Goal: Transaction & Acquisition: Book appointment/travel/reservation

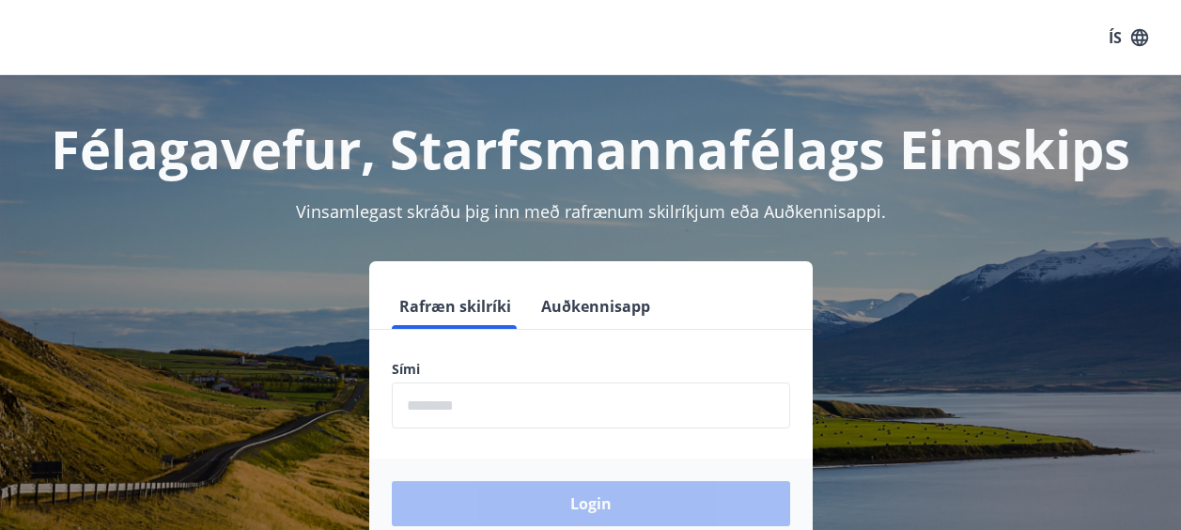
click at [471, 395] on input "phone" at bounding box center [591, 405] width 398 height 46
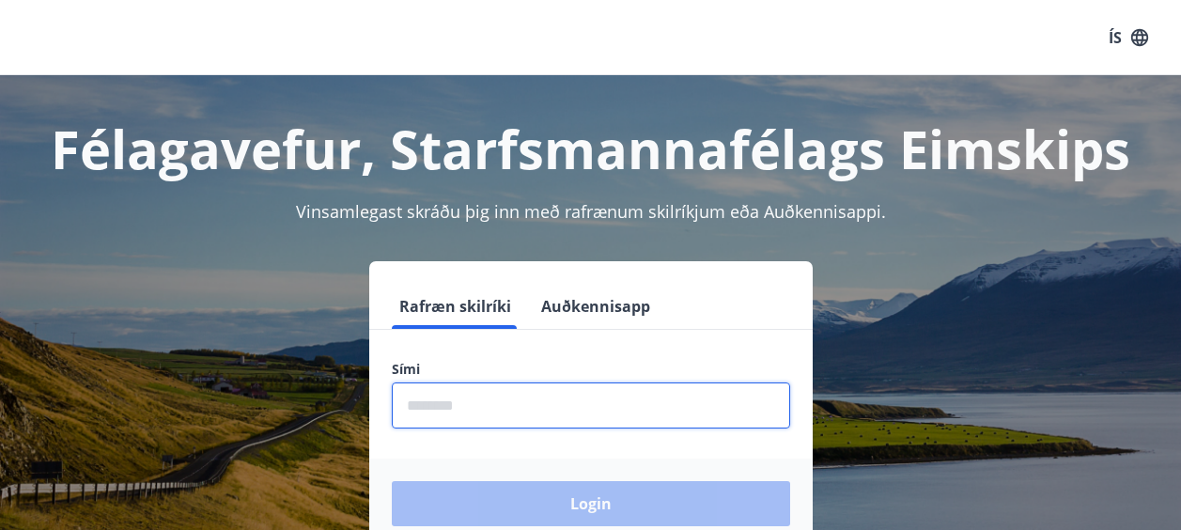
type input "********"
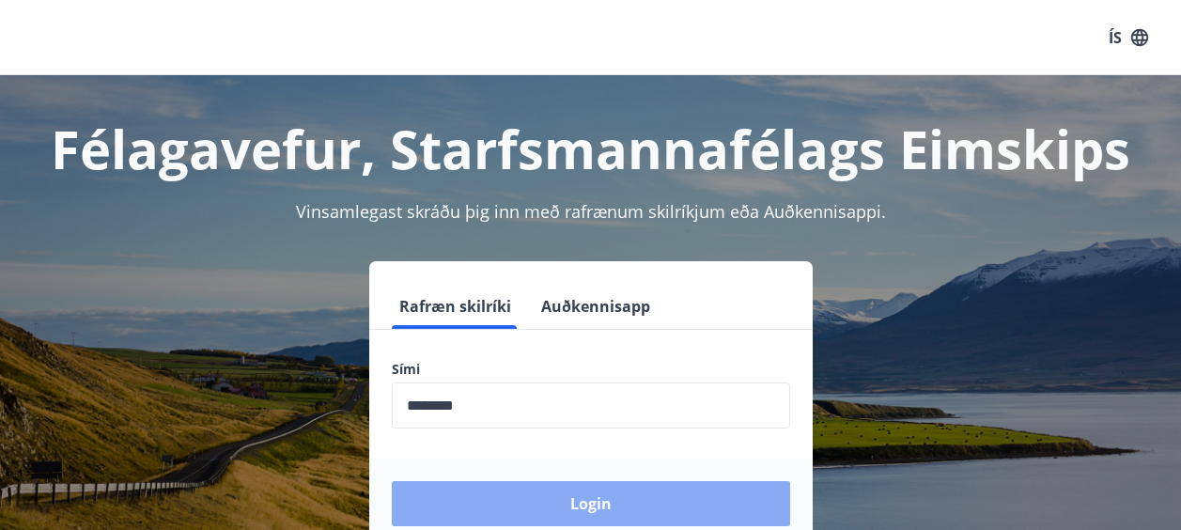
click at [552, 494] on button "Login" at bounding box center [591, 503] width 398 height 45
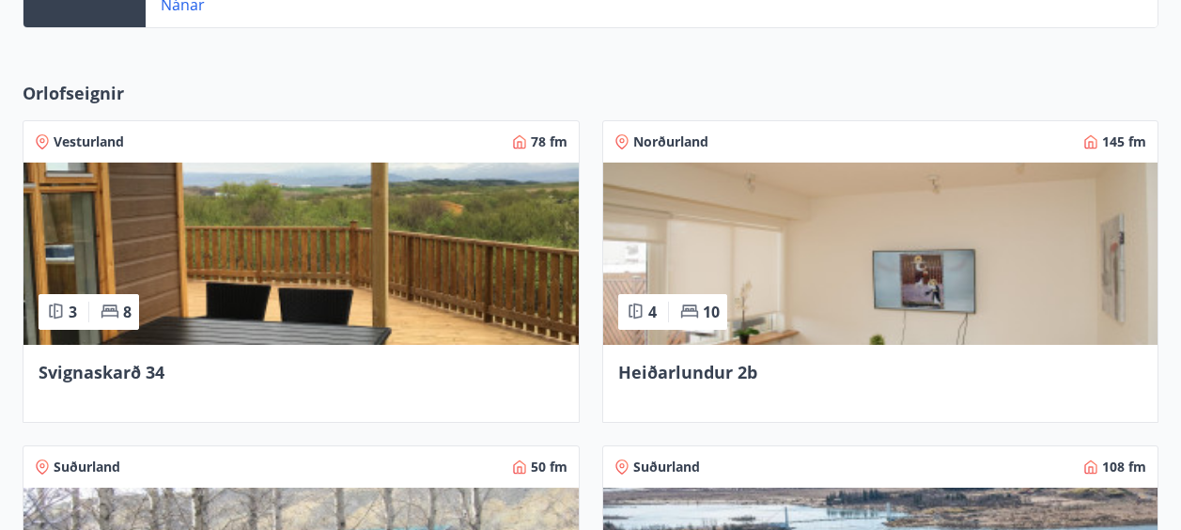
scroll to position [645, 0]
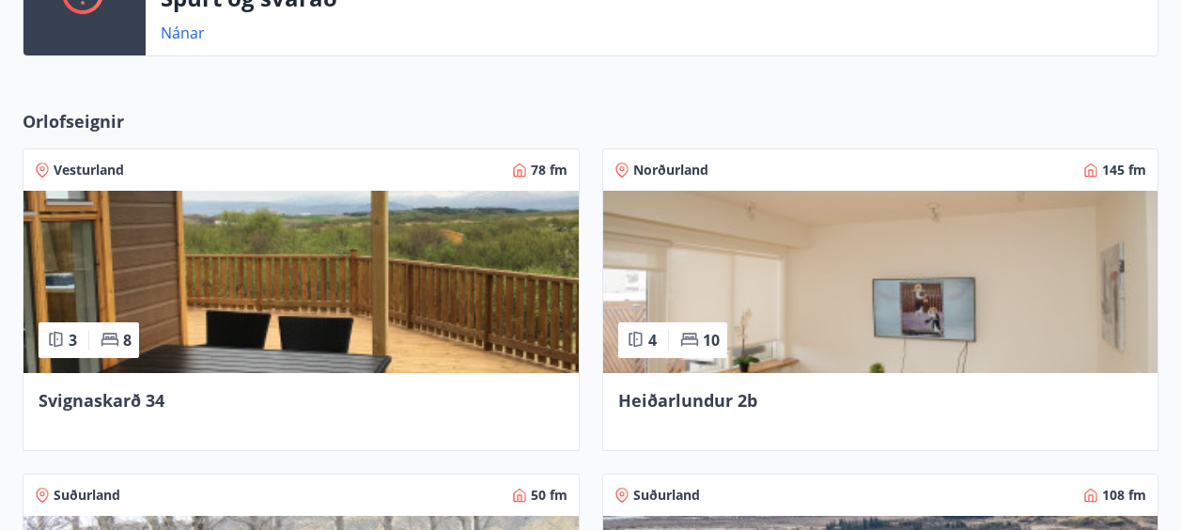
click at [834, 277] on img at bounding box center [880, 282] width 555 height 182
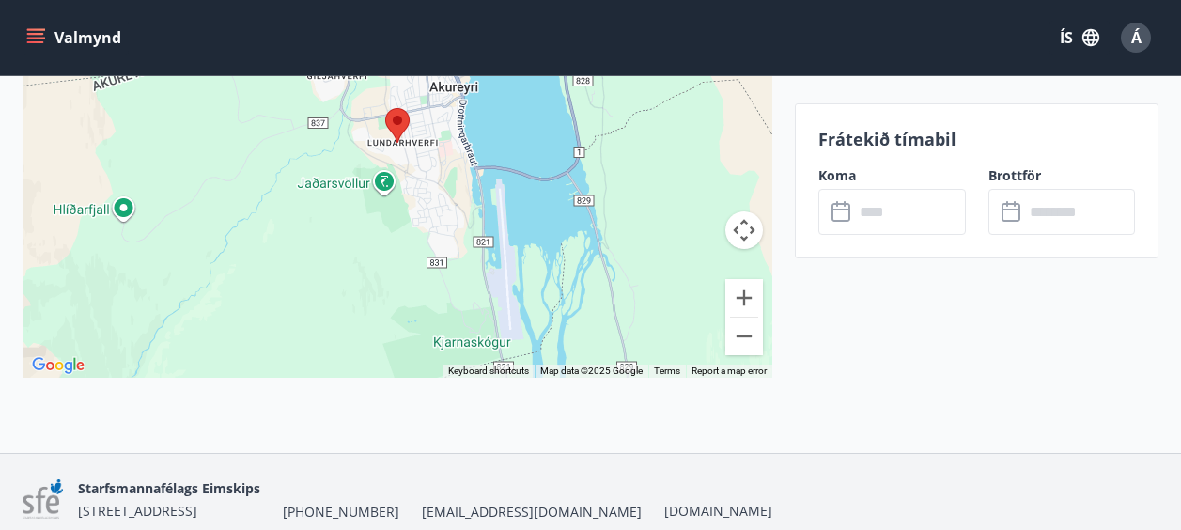
scroll to position [3308, 0]
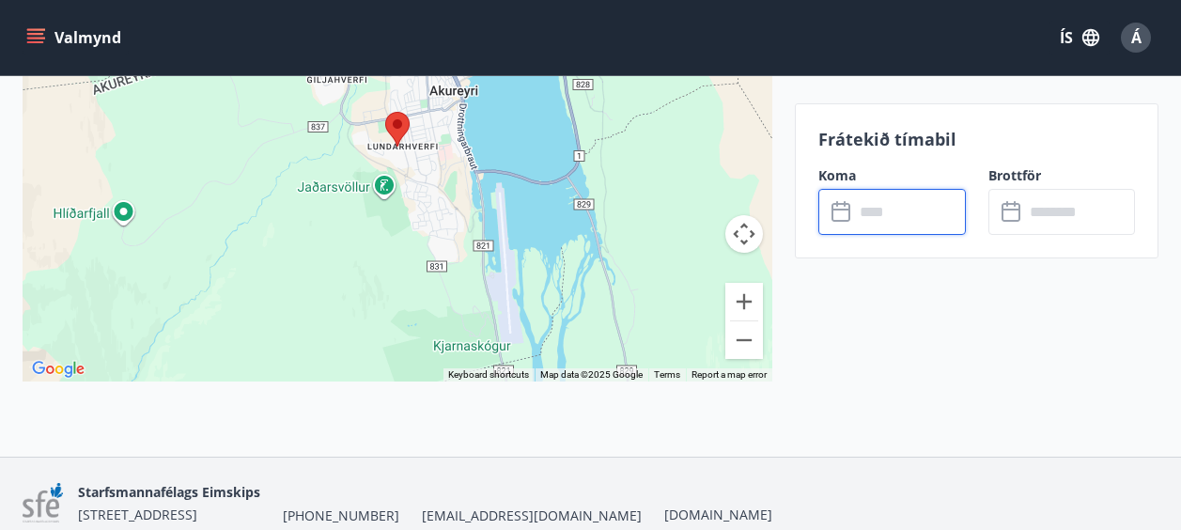
click at [914, 218] on input "text" at bounding box center [910, 212] width 112 height 46
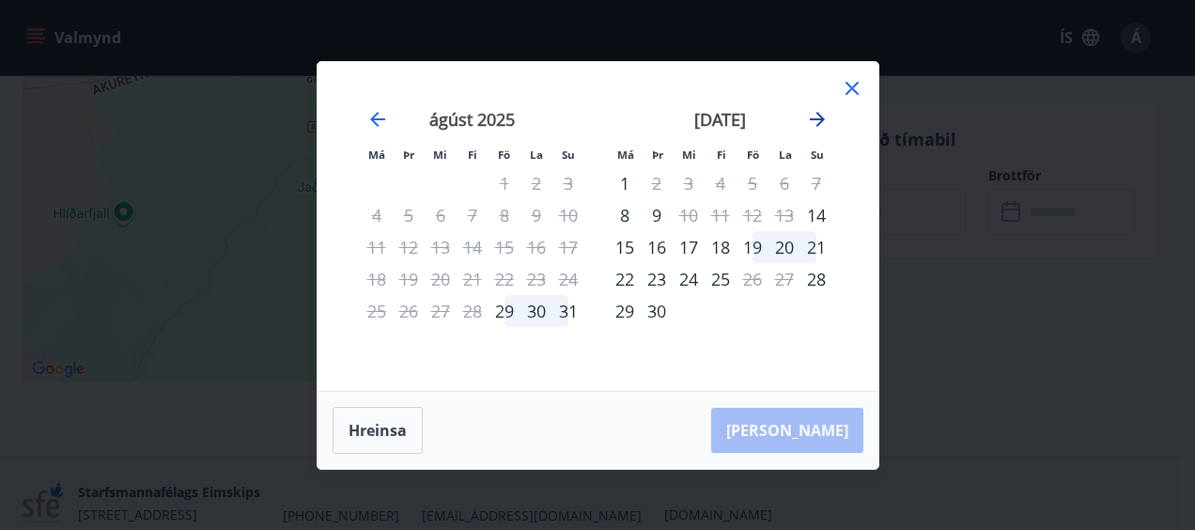
click at [817, 114] on icon "Move forward to switch to the next month." at bounding box center [817, 119] width 15 height 15
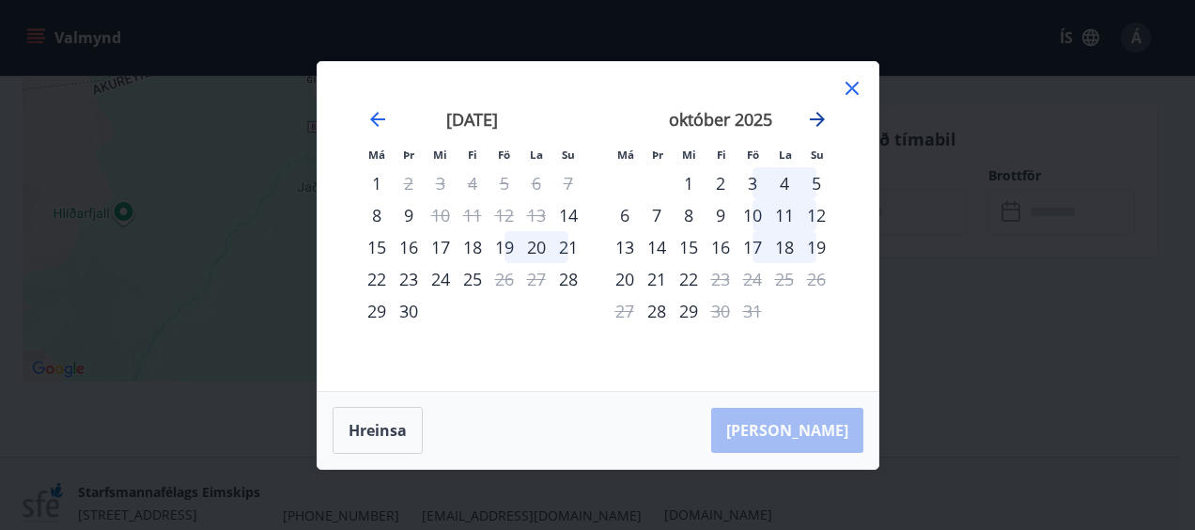
click at [817, 114] on icon "Move forward to switch to the next month." at bounding box center [817, 119] width 15 height 15
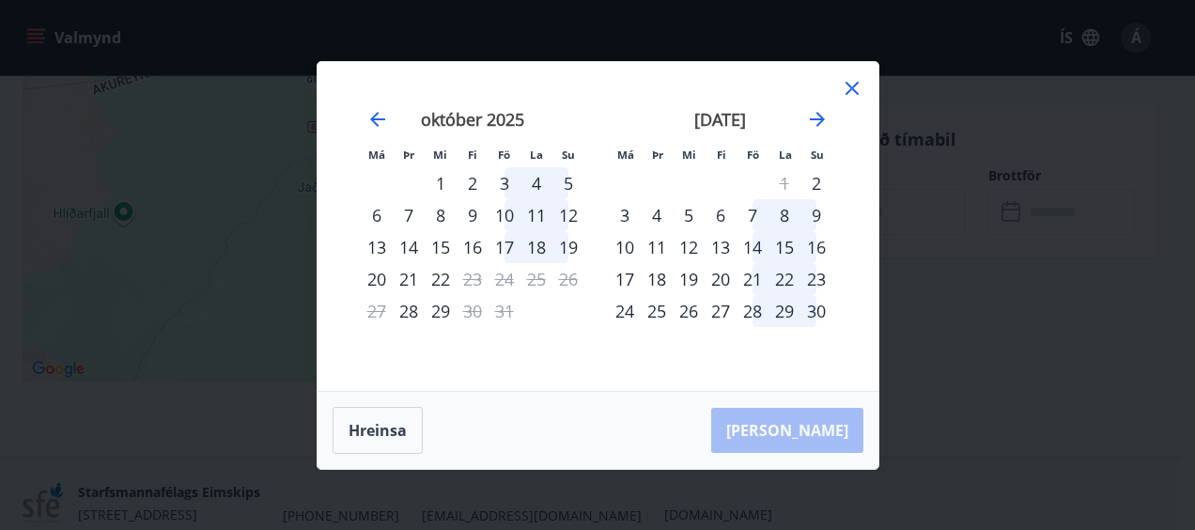
click at [728, 276] on div "20" at bounding box center [720, 279] width 32 height 32
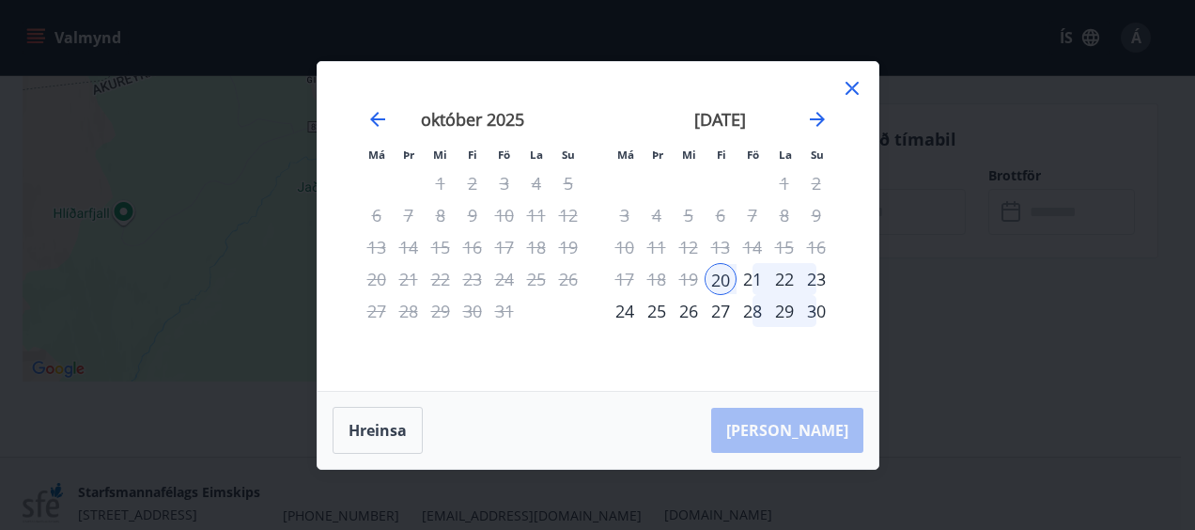
click at [749, 277] on div "21" at bounding box center [752, 279] width 32 height 32
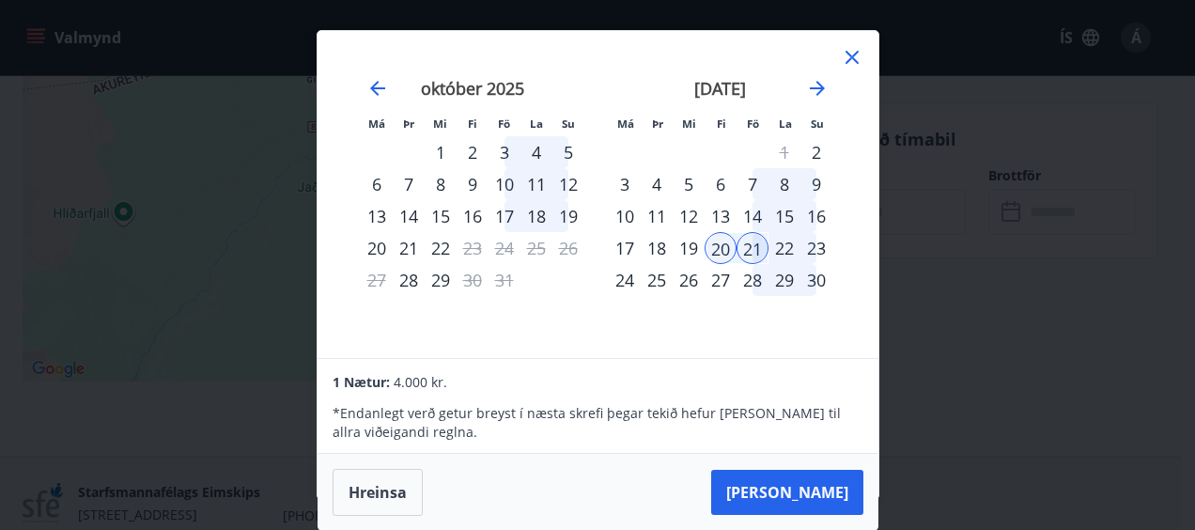
click at [789, 243] on div "22" at bounding box center [784, 248] width 32 height 32
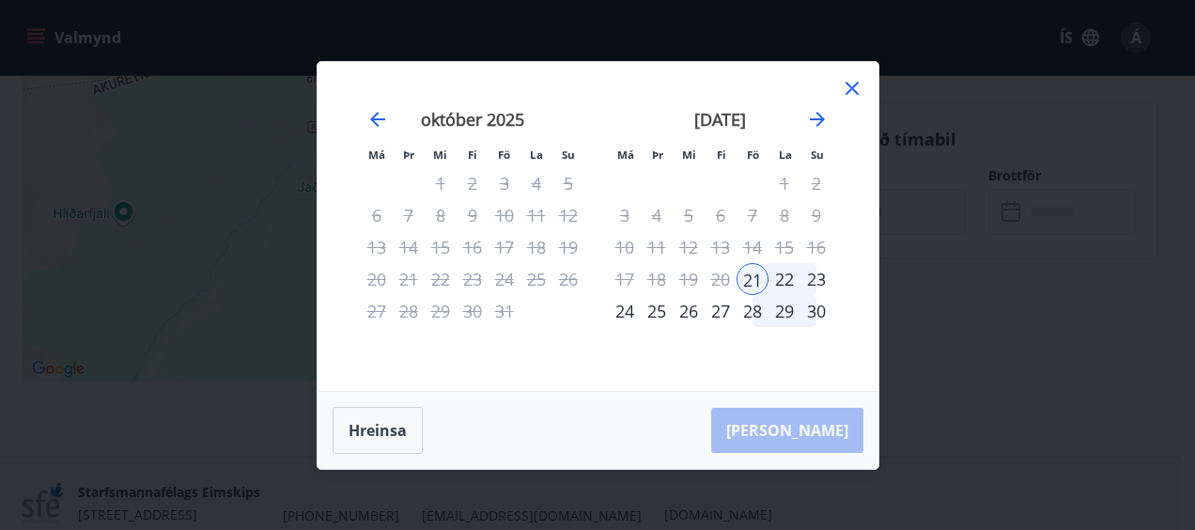
click at [719, 278] on div "20" at bounding box center [720, 279] width 32 height 32
click at [368, 434] on button "Hreinsa" at bounding box center [377, 430] width 90 height 47
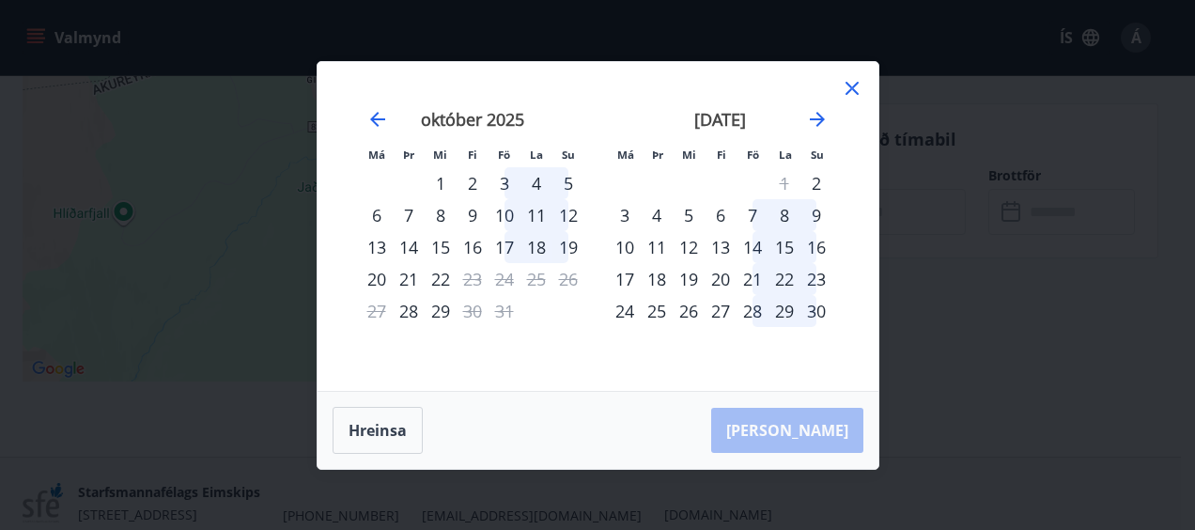
click at [721, 278] on div "20" at bounding box center [720, 279] width 32 height 32
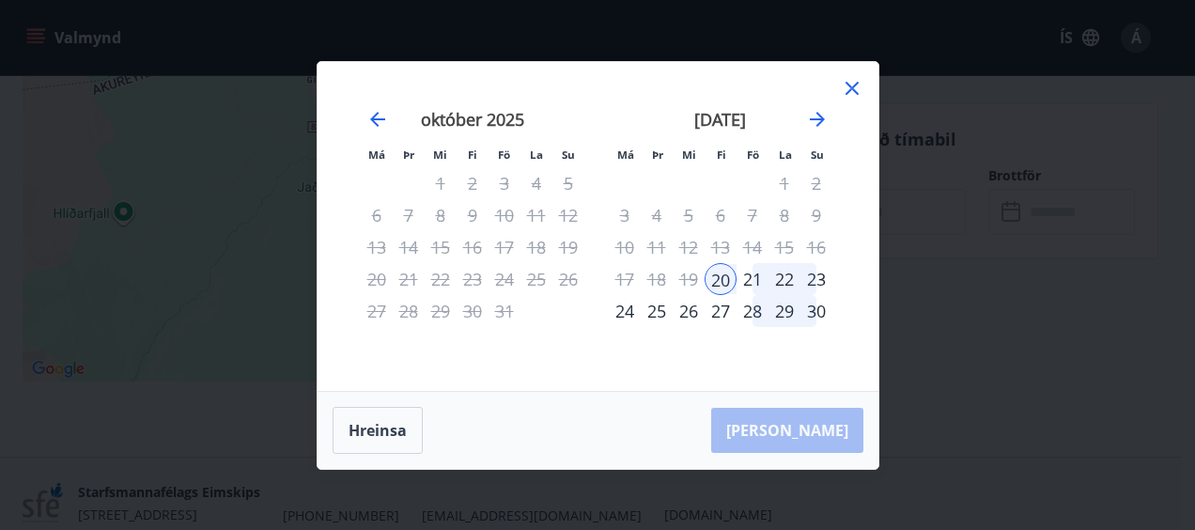
click at [819, 280] on div "23" at bounding box center [816, 279] width 32 height 32
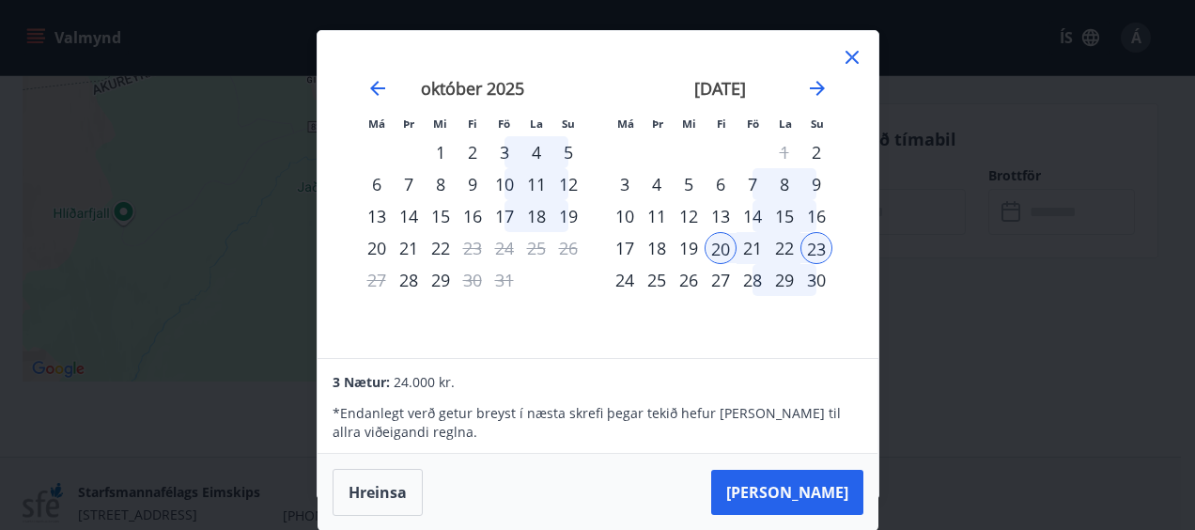
click at [751, 216] on div "14" at bounding box center [752, 216] width 32 height 32
click at [731, 219] on div "13" at bounding box center [720, 216] width 32 height 32
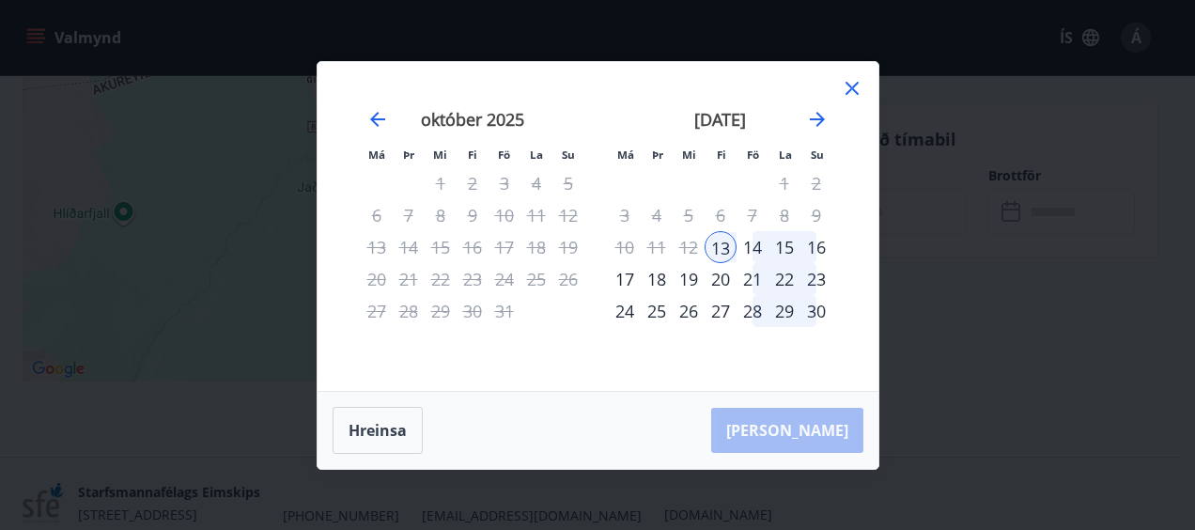
click at [825, 282] on div "23" at bounding box center [816, 279] width 32 height 32
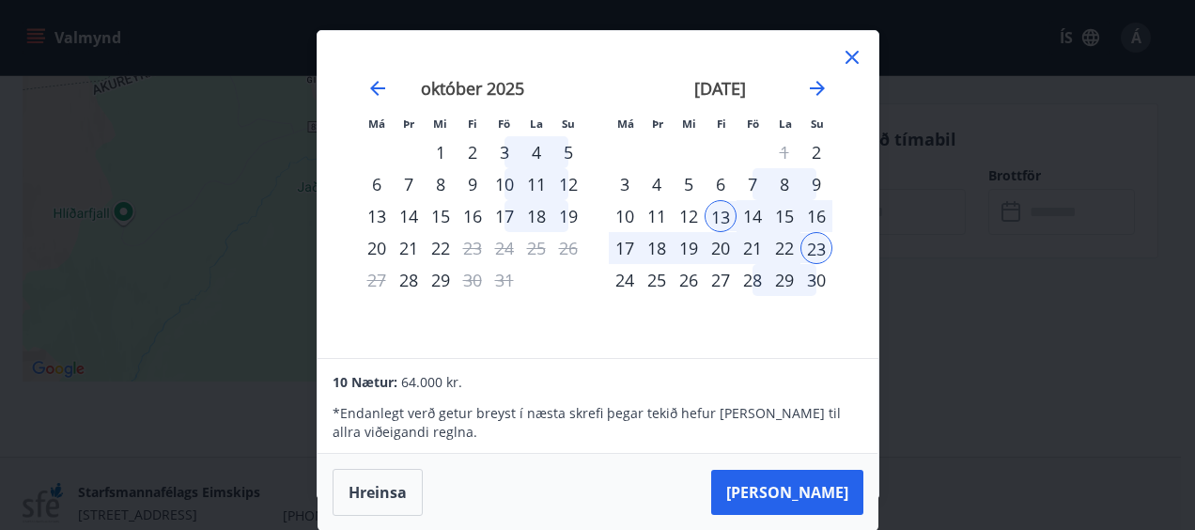
click at [754, 214] on div "14" at bounding box center [752, 216] width 32 height 32
click at [823, 214] on div "16" at bounding box center [816, 216] width 32 height 32
click at [749, 254] on div "21" at bounding box center [752, 248] width 32 height 32
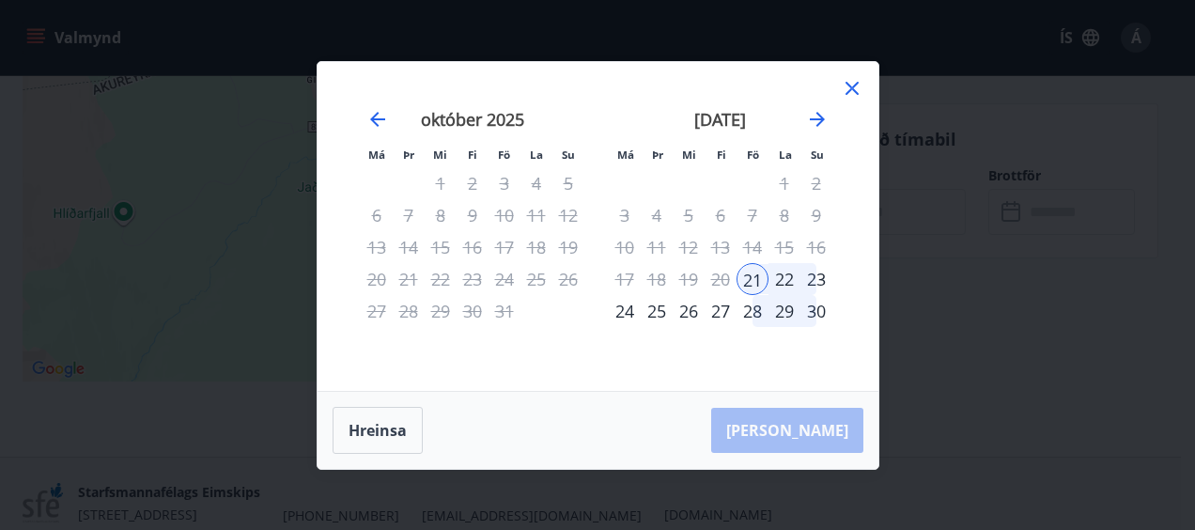
click at [821, 275] on div "23" at bounding box center [816, 279] width 32 height 32
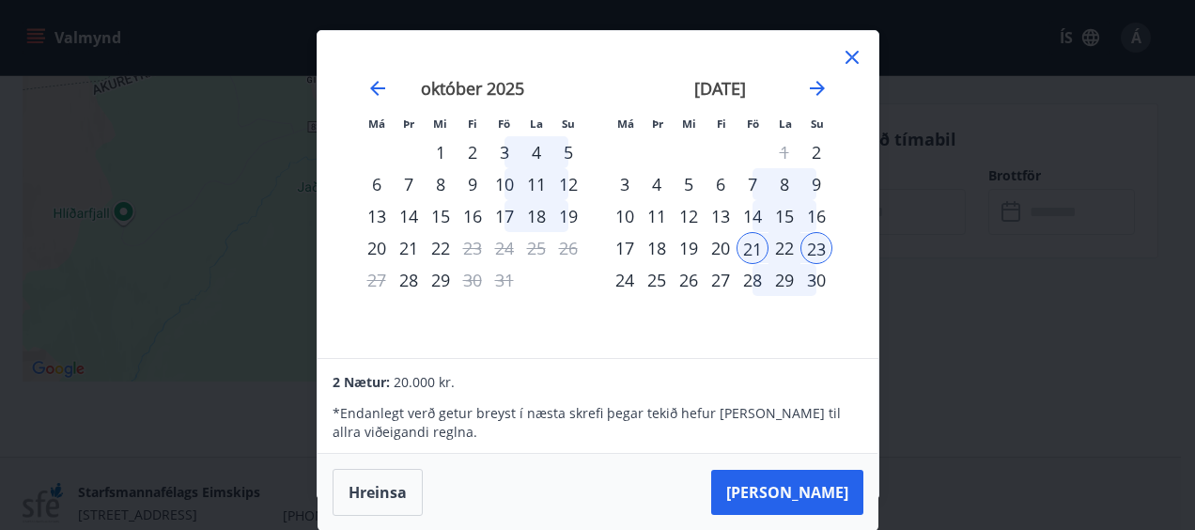
click at [727, 242] on div "20" at bounding box center [720, 248] width 32 height 32
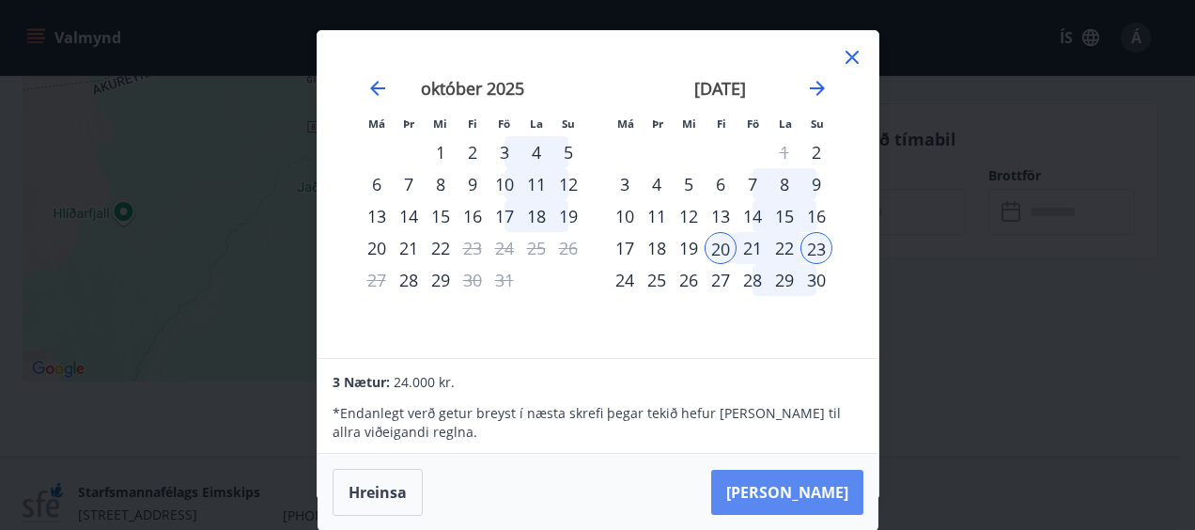
click at [792, 484] on button "[PERSON_NAME]" at bounding box center [787, 492] width 152 height 45
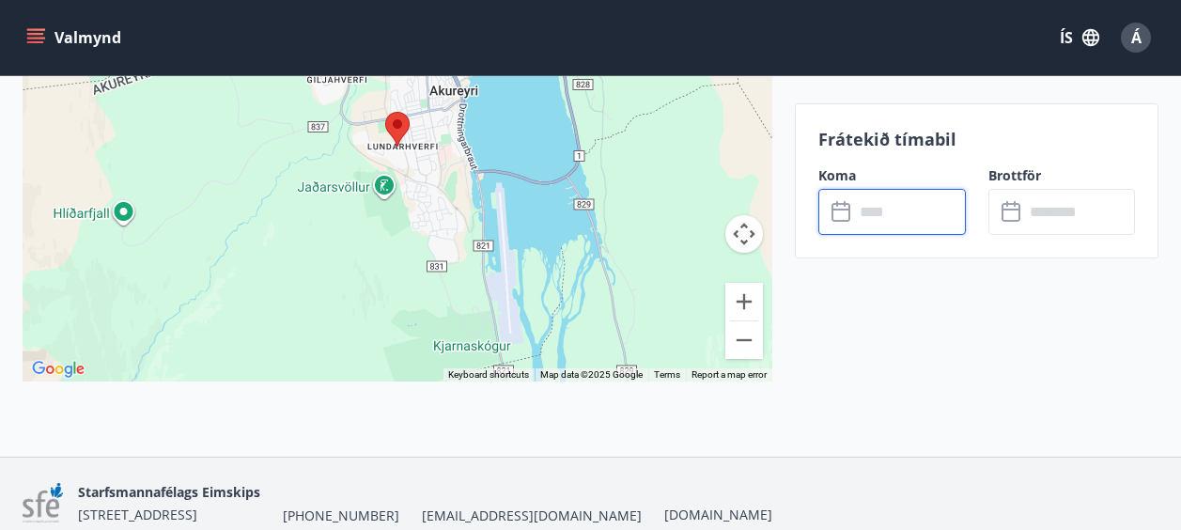
type input "******"
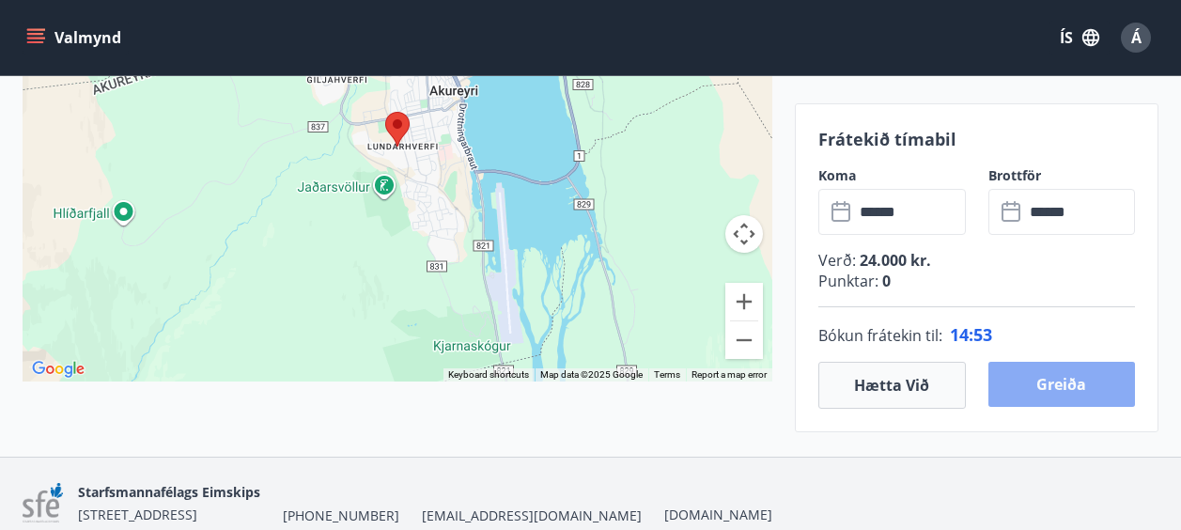
click at [1047, 379] on button "Greiða" at bounding box center [1061, 384] width 147 height 45
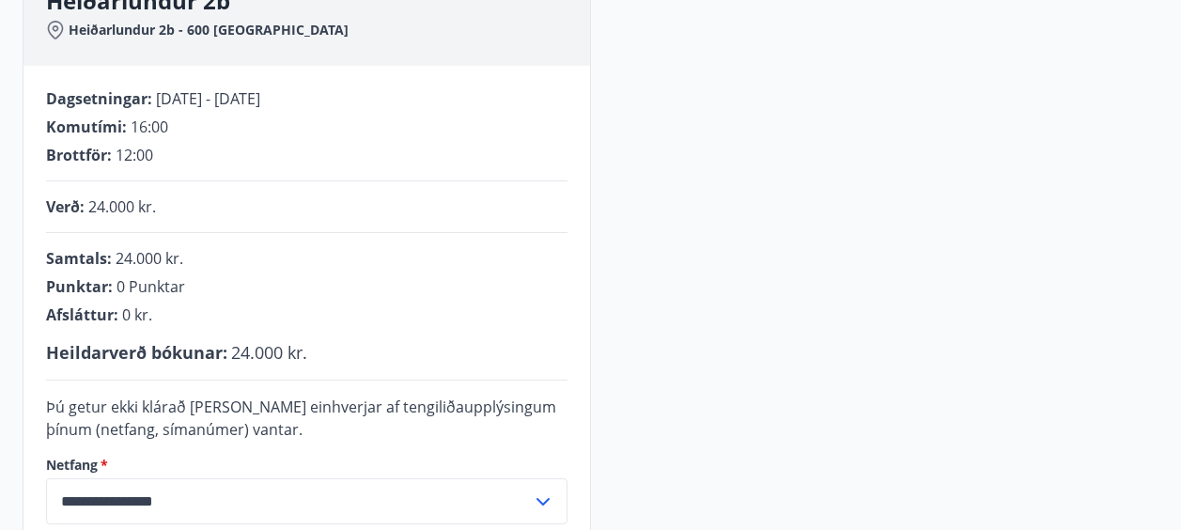
scroll to position [291, 0]
click at [699, 396] on div "**********" at bounding box center [591, 328] width 1136 height 732
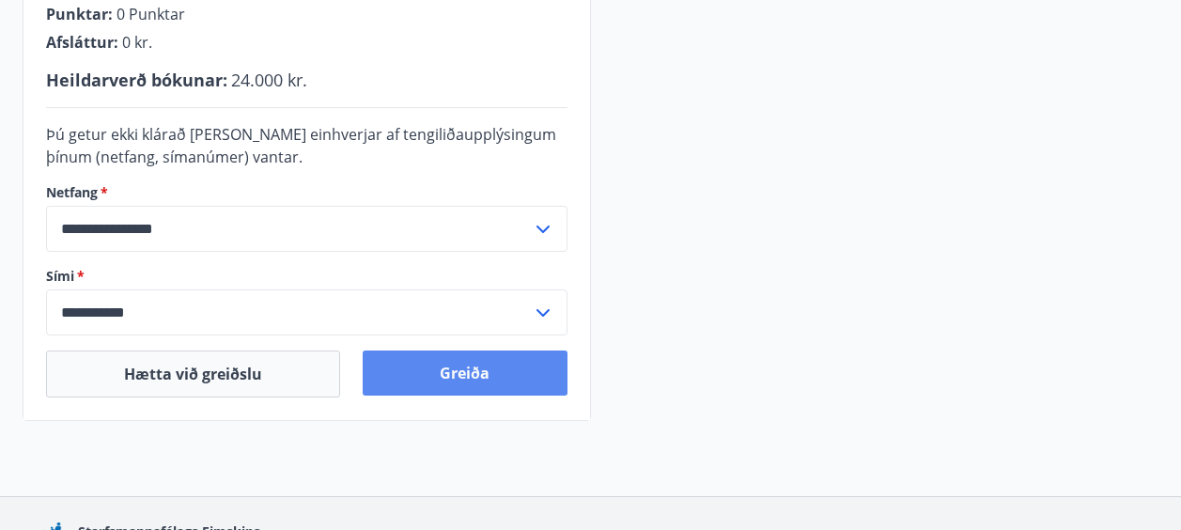
scroll to position [565, 0]
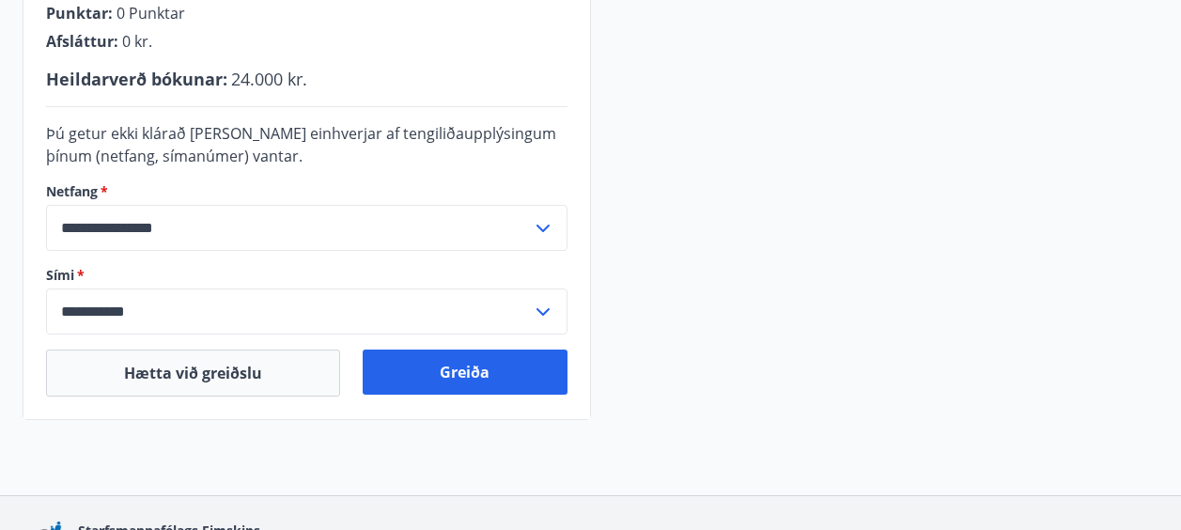
click at [440, 348] on div "**********" at bounding box center [306, 105] width 566 height 626
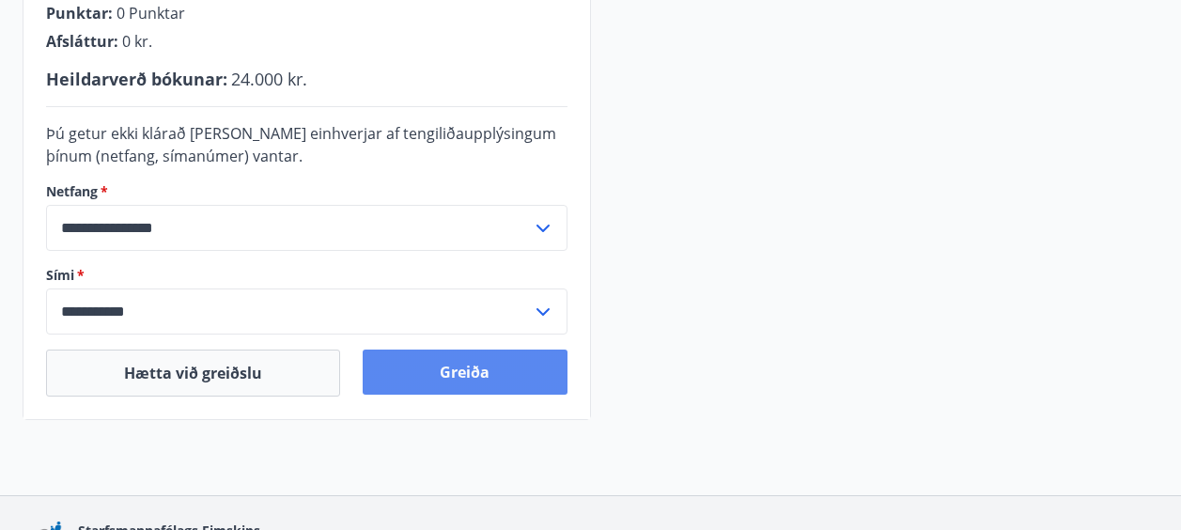
click at [503, 352] on button "Greiða" at bounding box center [465, 371] width 204 height 45
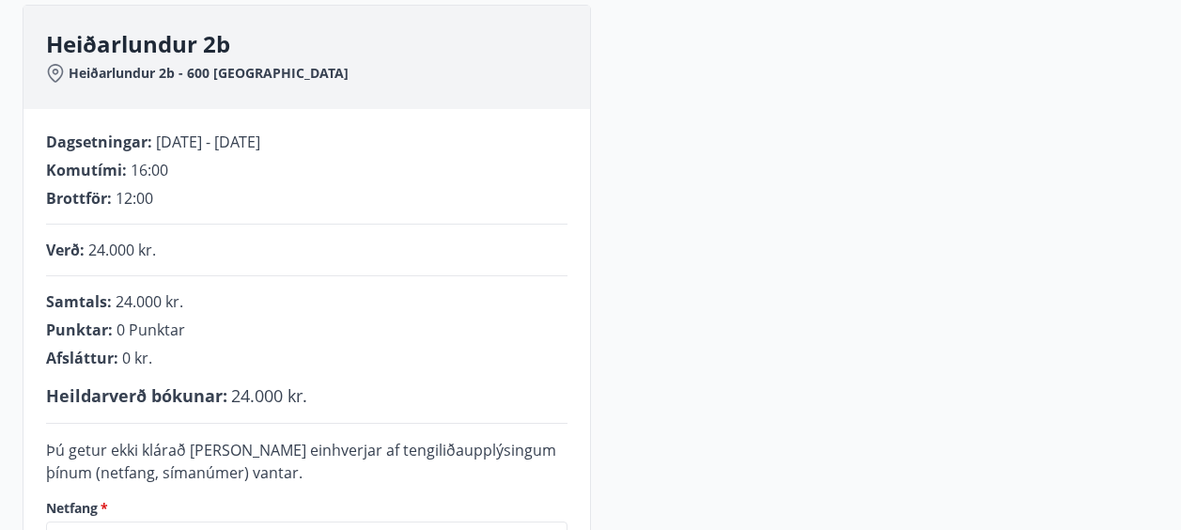
scroll to position [248, 0]
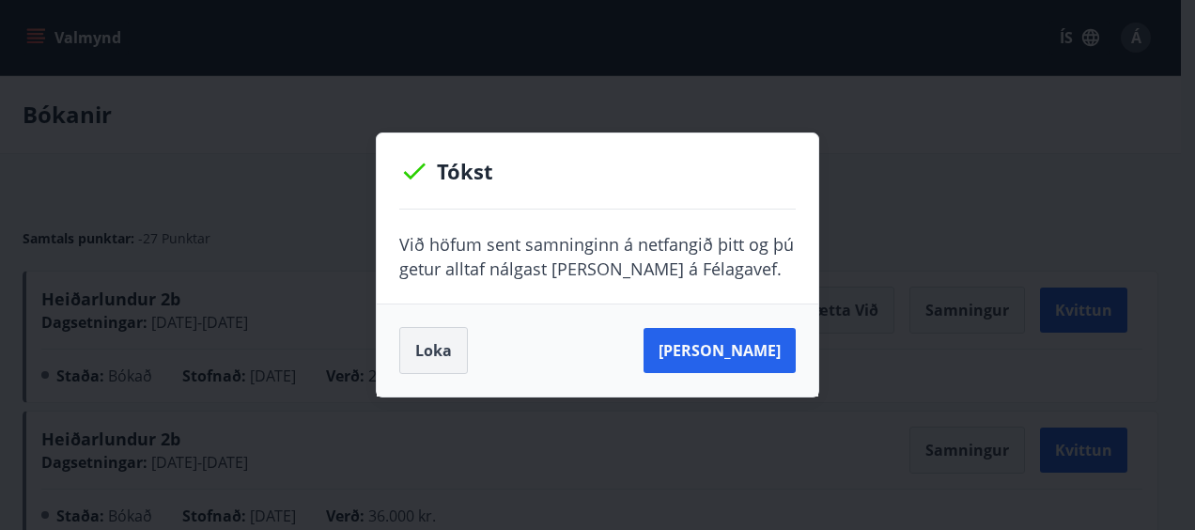
click at [428, 362] on button "Loka" at bounding box center [433, 350] width 69 height 47
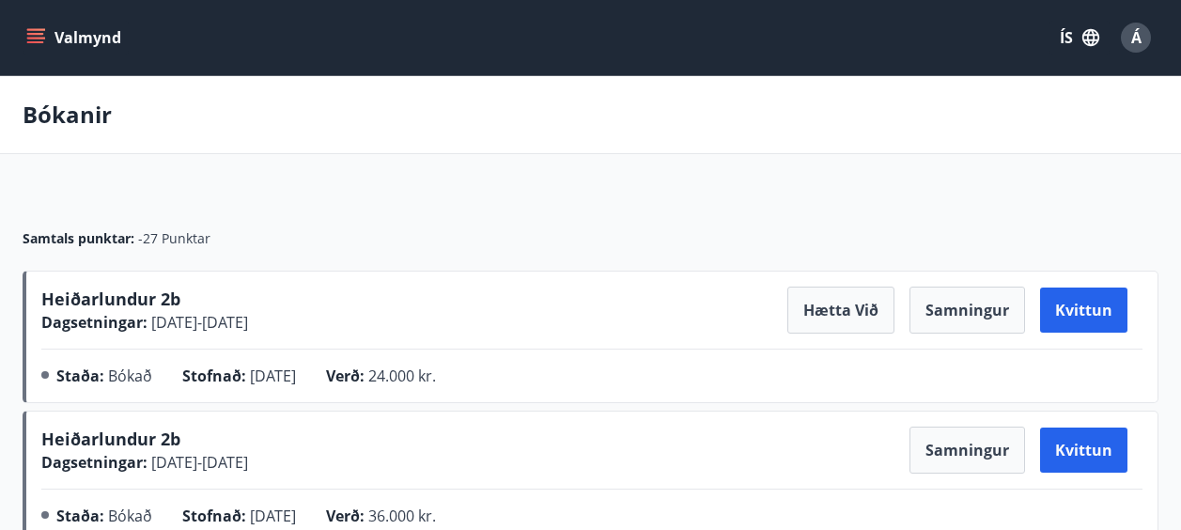
click at [33, 36] on icon "menu" at bounding box center [35, 37] width 19 height 19
click at [429, 116] on div "Bókanir" at bounding box center [590, 115] width 1181 height 78
click at [136, 294] on span "Heiðarlundur 2b" at bounding box center [110, 298] width 139 height 23
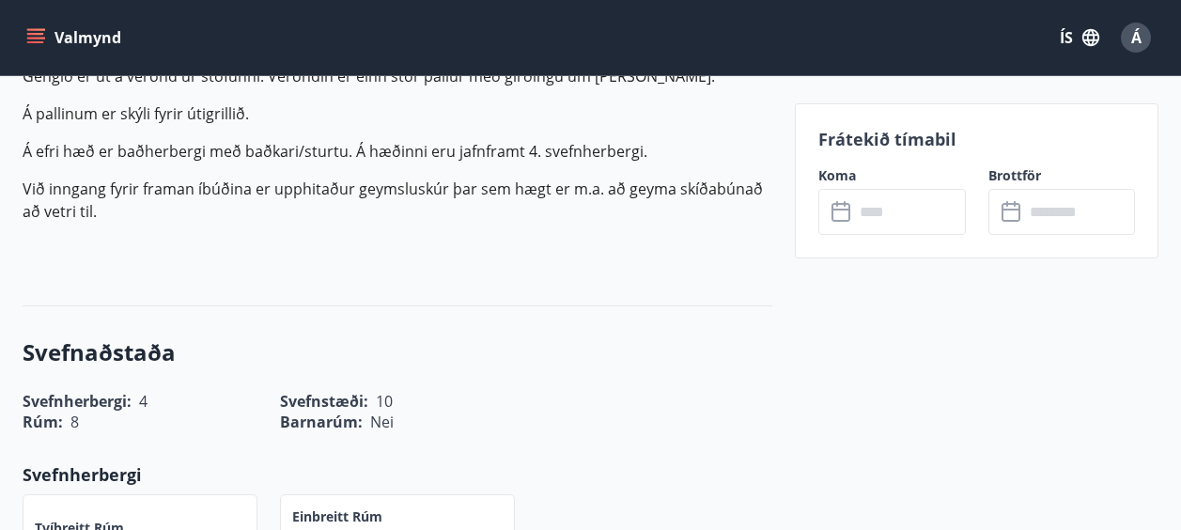
scroll to position [691, 0]
click at [912, 207] on input "text" at bounding box center [910, 212] width 112 height 46
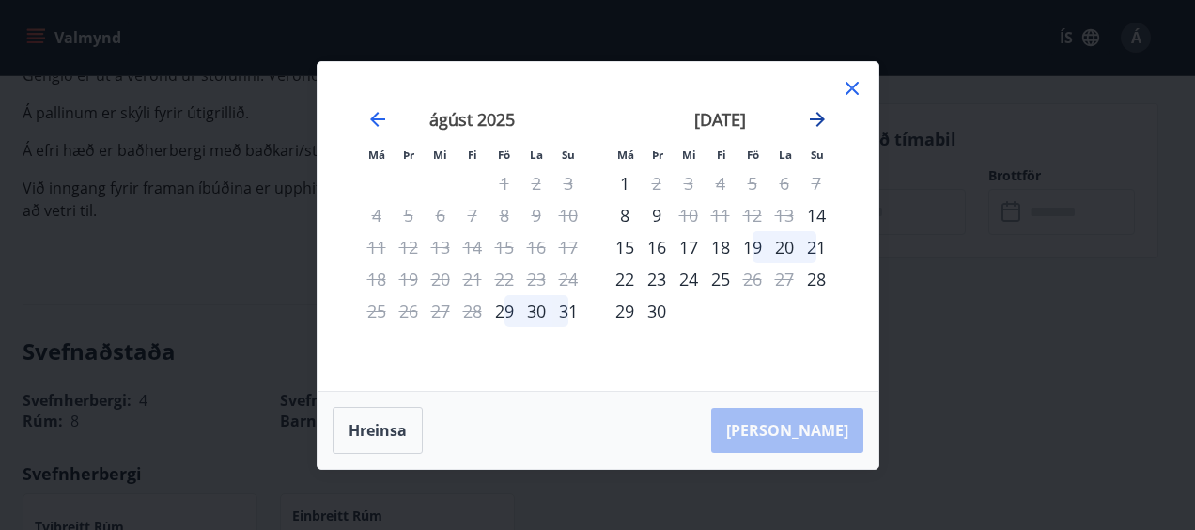
click at [825, 116] on icon "Move forward to switch to the next month." at bounding box center [817, 119] width 23 height 23
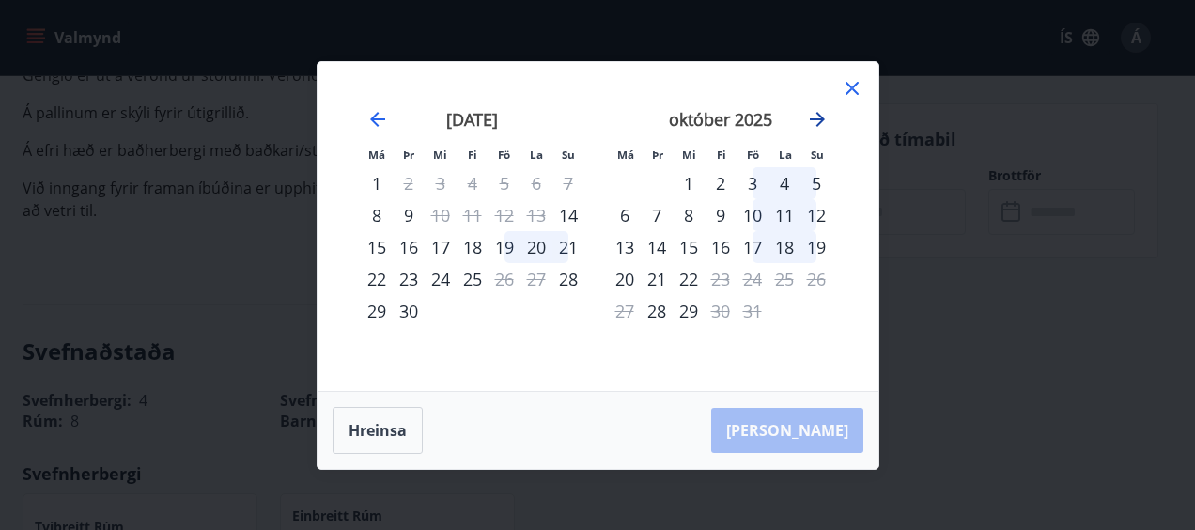
click at [825, 116] on icon "Move forward to switch to the next month." at bounding box center [817, 119] width 23 height 23
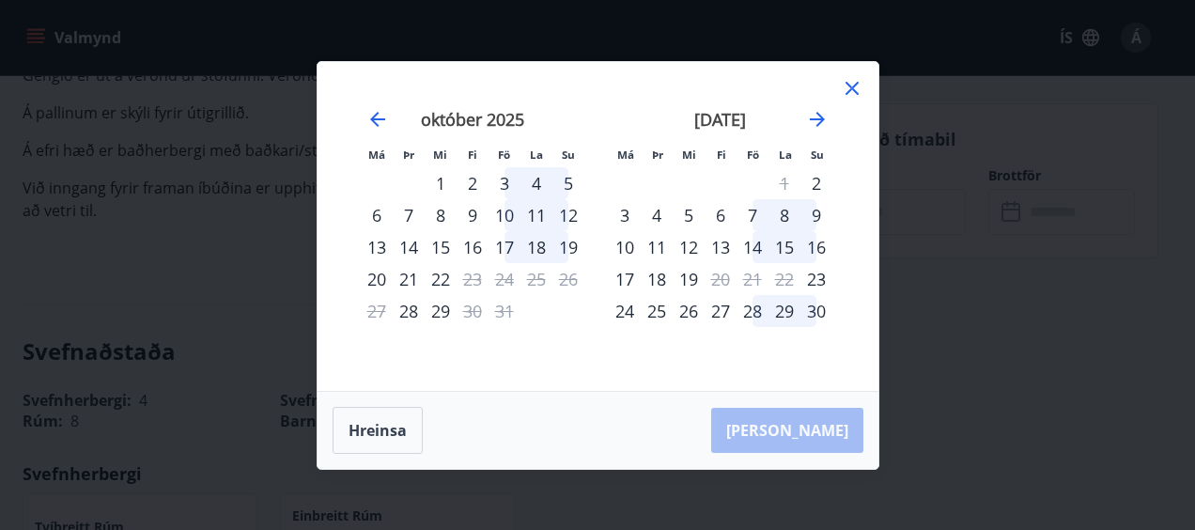
click at [723, 246] on div "13" at bounding box center [720, 247] width 32 height 32
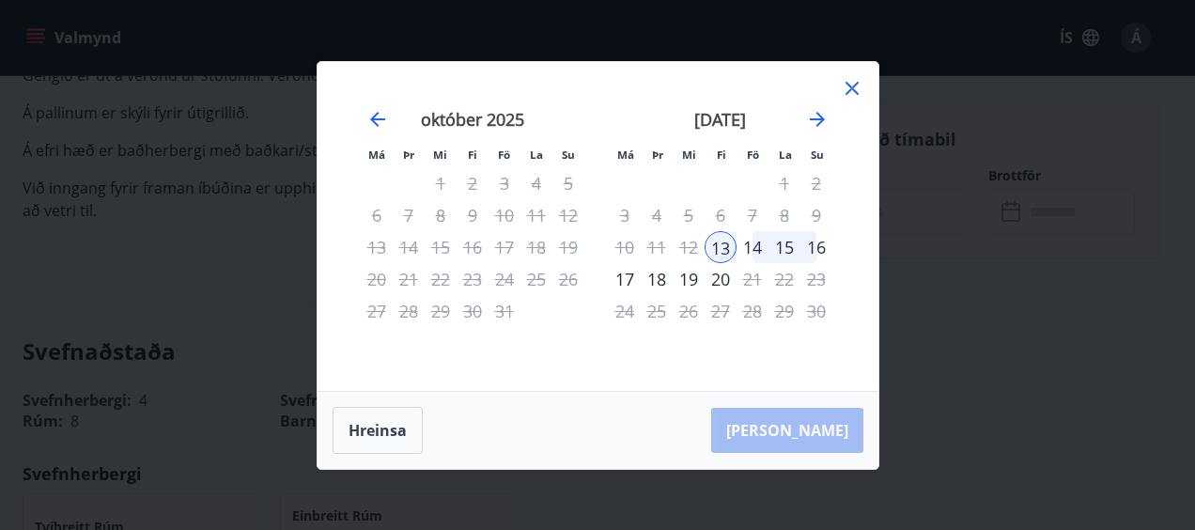
click at [825, 246] on div "16" at bounding box center [816, 247] width 32 height 32
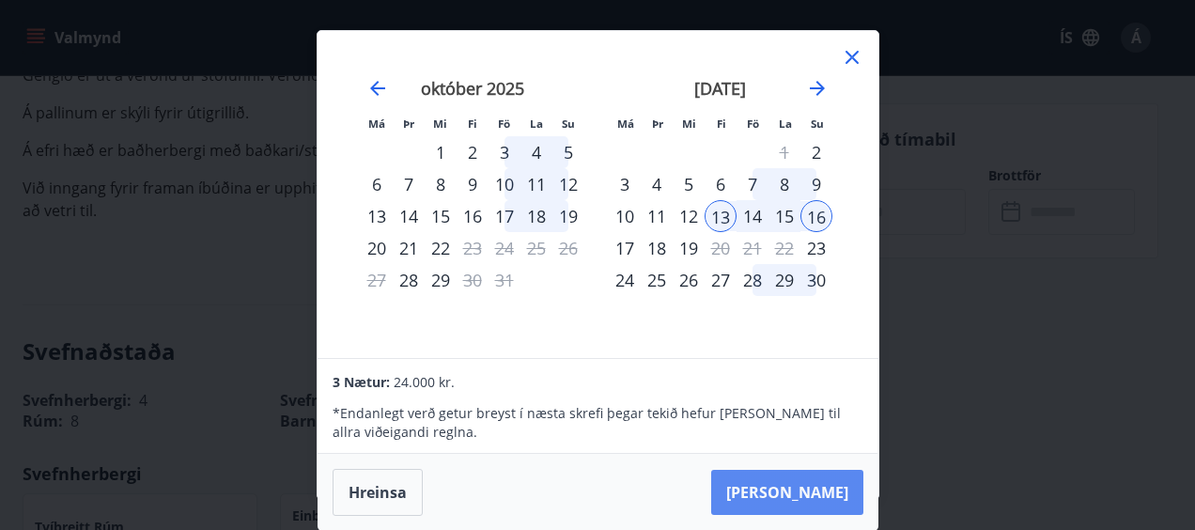
click at [822, 498] on button "[PERSON_NAME]" at bounding box center [787, 492] width 152 height 45
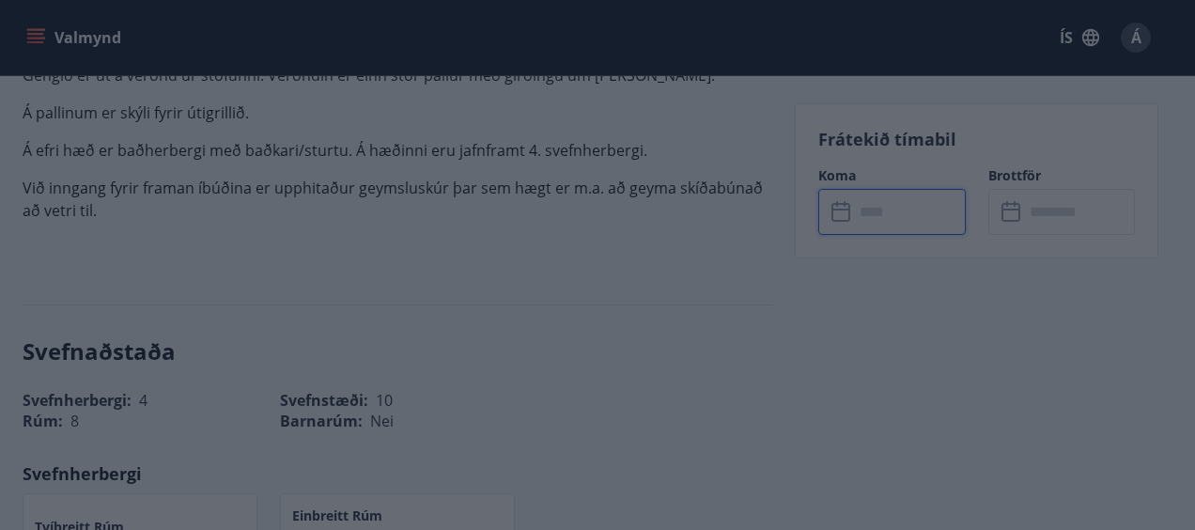
type input "******"
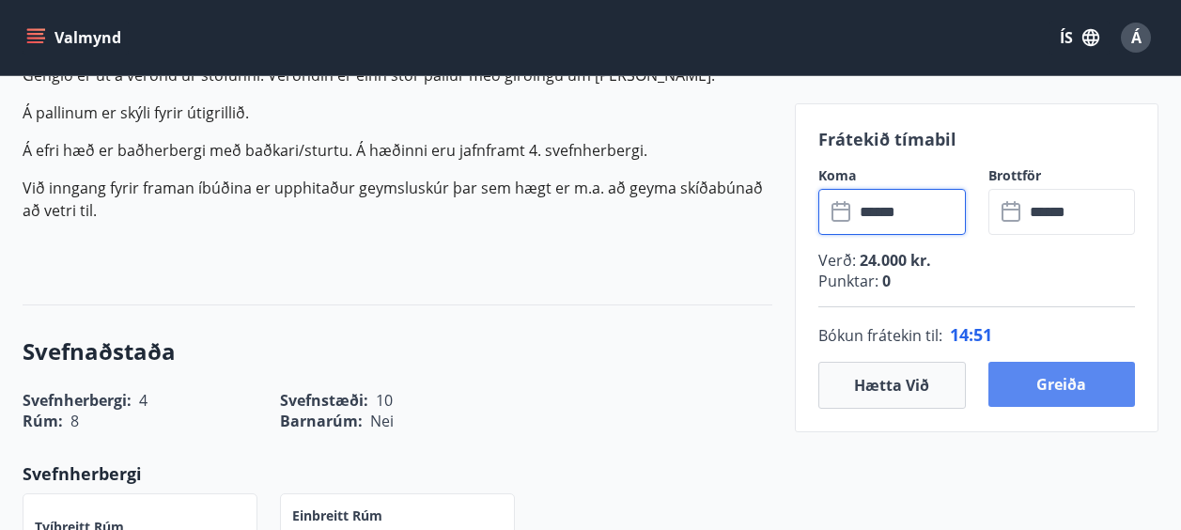
click at [1081, 392] on button "Greiða" at bounding box center [1061, 384] width 147 height 45
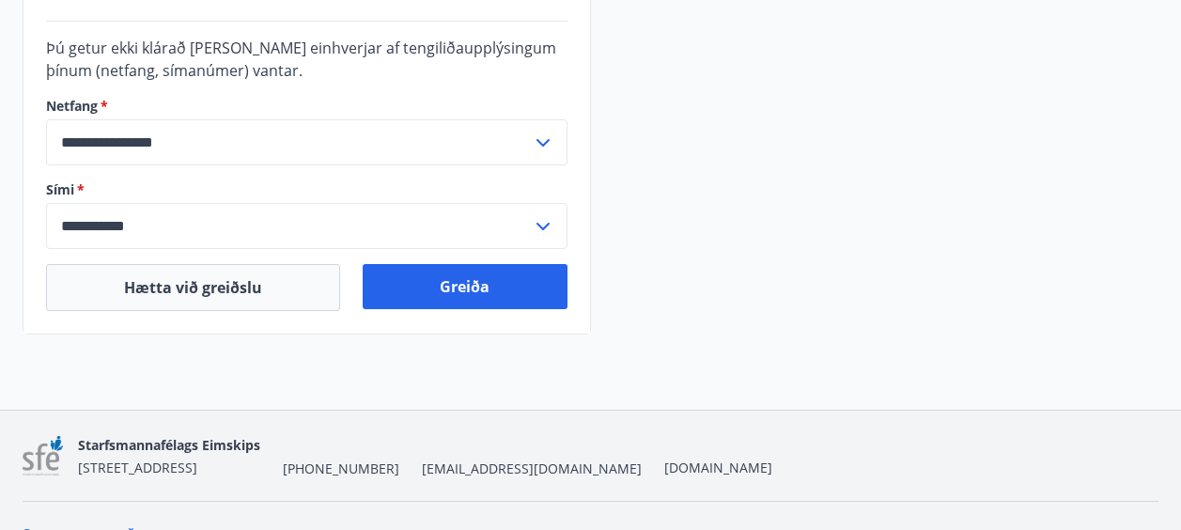
scroll to position [655, 0]
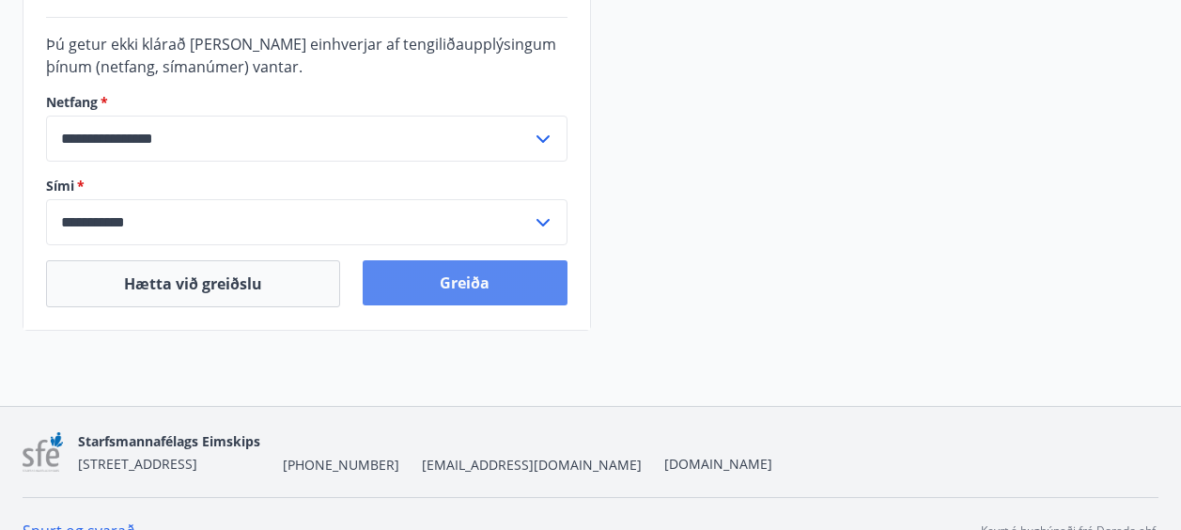
click at [472, 267] on button "Greiða" at bounding box center [465, 282] width 204 height 45
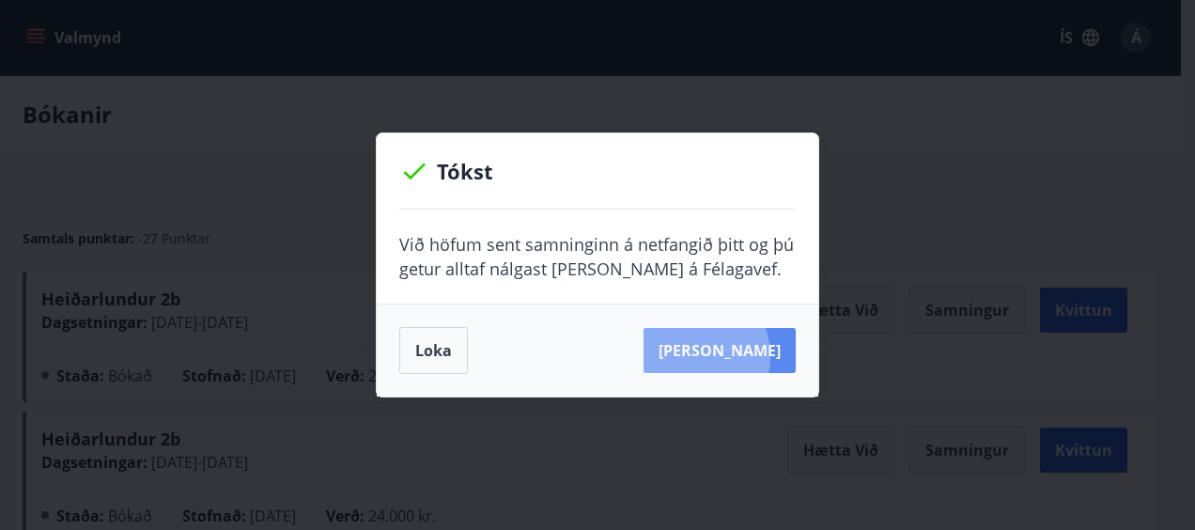
click at [705, 357] on button "[PERSON_NAME]" at bounding box center [719, 350] width 152 height 45
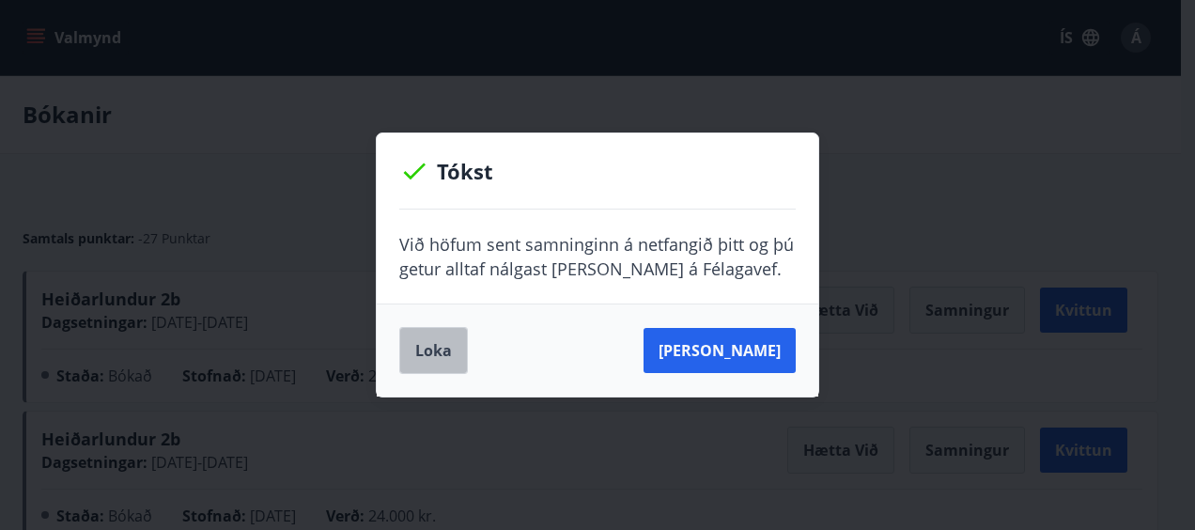
click at [439, 357] on button "Loka" at bounding box center [433, 350] width 69 height 47
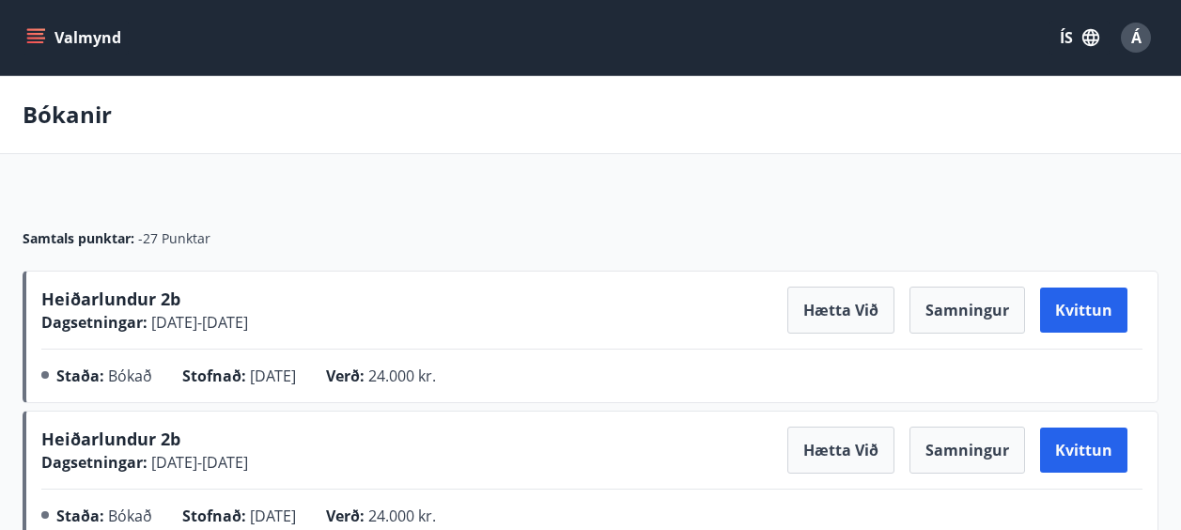
click at [60, 35] on button "Valmynd" at bounding box center [76, 38] width 106 height 34
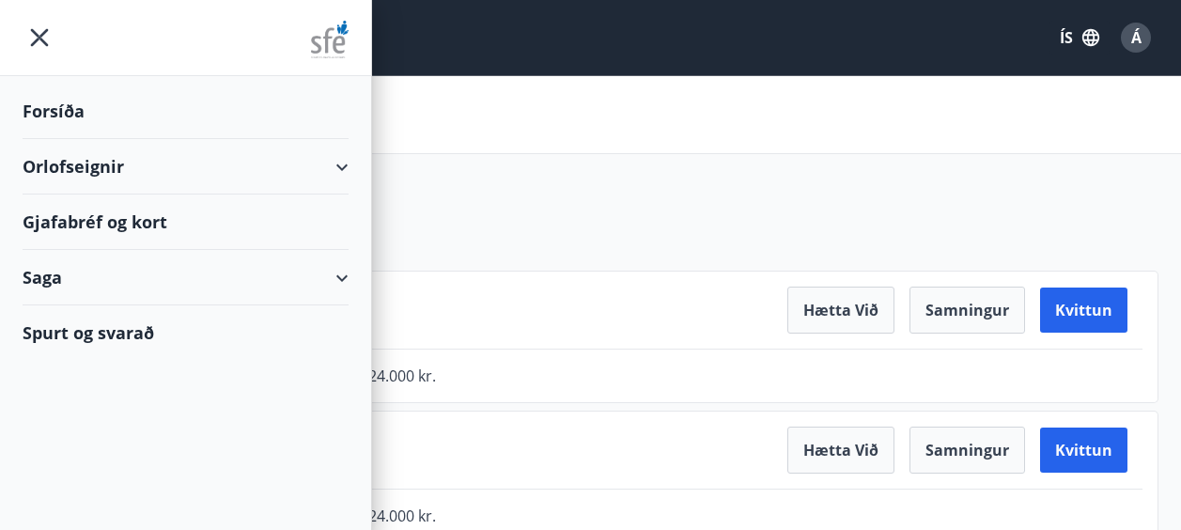
click at [60, 109] on div "Forsíða" at bounding box center [186, 111] width 326 height 55
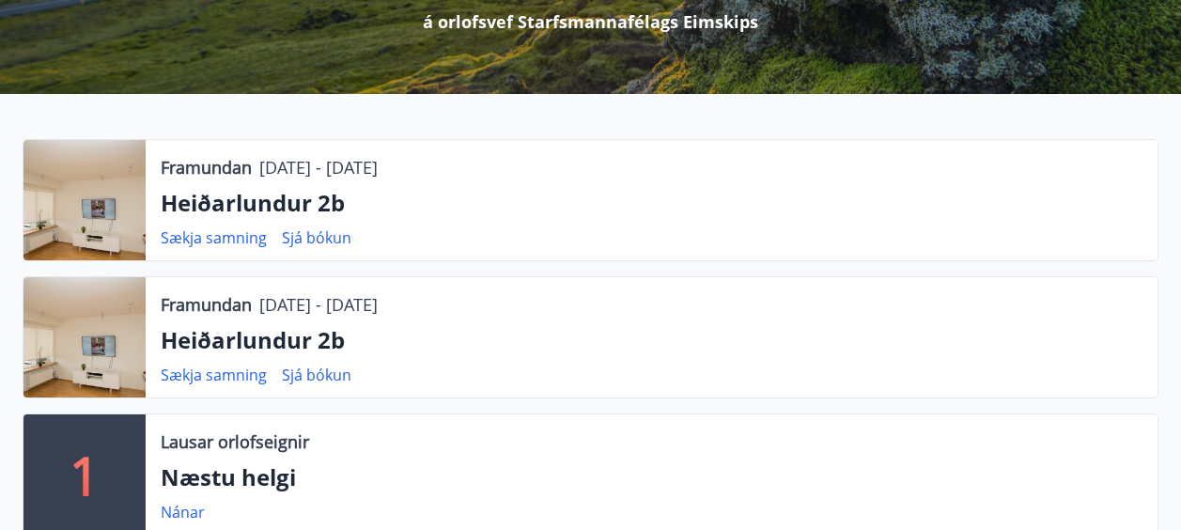
scroll to position [302, 0]
